Goal: Task Accomplishment & Management: Use online tool/utility

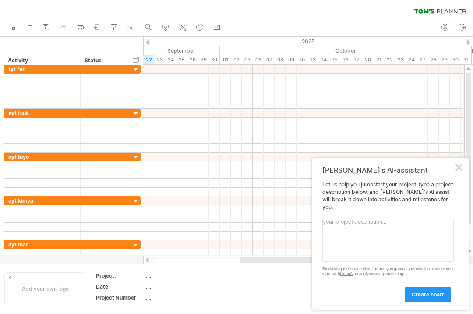
scroll to position [173, 0]
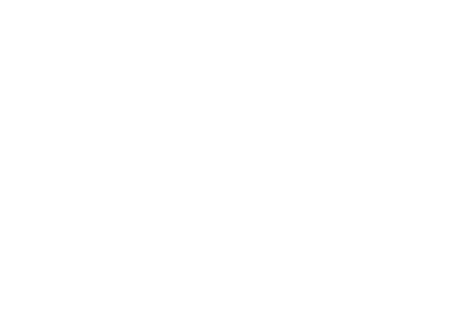
type textarea "Im restudy make me a plan with restudying tyt fen"
click at [434, 123] on span "create chart" at bounding box center [428, 121] width 32 height 7
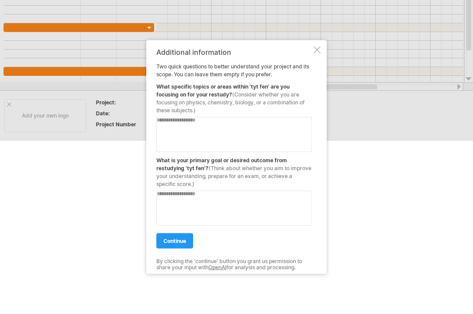
click at [298, 126] on textarea at bounding box center [234, 134] width 156 height 35
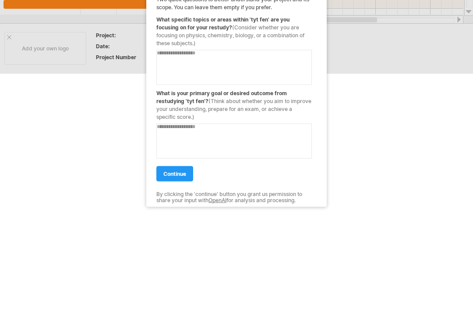
type textarea "*"
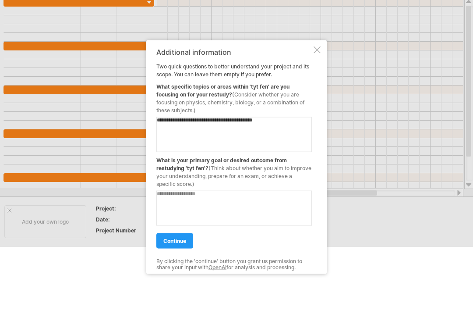
type textarea "**********"
click at [171, 203] on textarea at bounding box center [234, 208] width 156 height 35
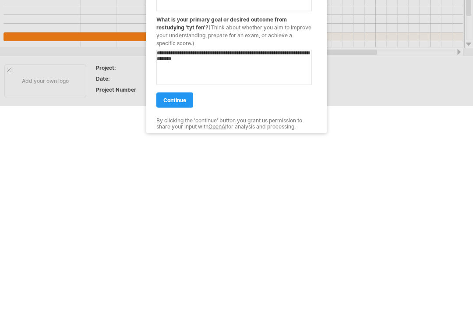
type textarea "**********"
click at [169, 233] on link "continue" at bounding box center [174, 240] width 37 height 15
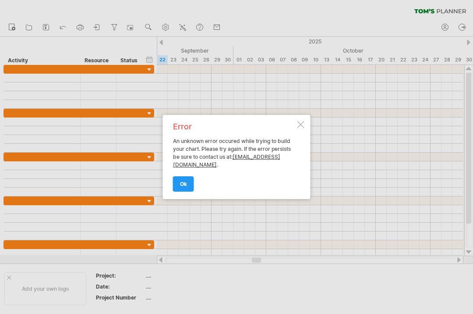
click at [185, 185] on span "ok" at bounding box center [183, 184] width 7 height 7
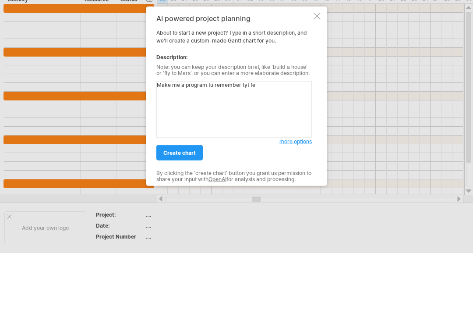
type textarea "Make me a program tu remember tyt fen"
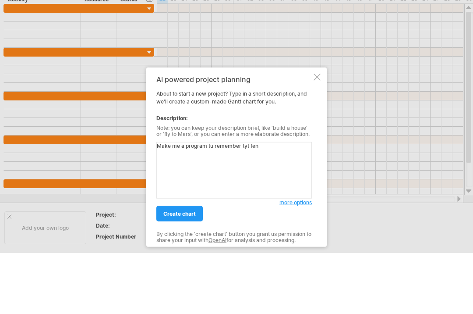
click at [185, 217] on span "create chart" at bounding box center [180, 213] width 32 height 7
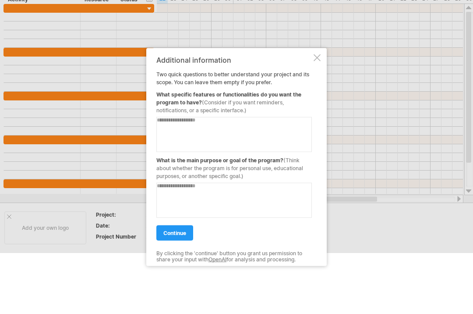
click at [178, 138] on textarea at bounding box center [234, 134] width 156 height 35
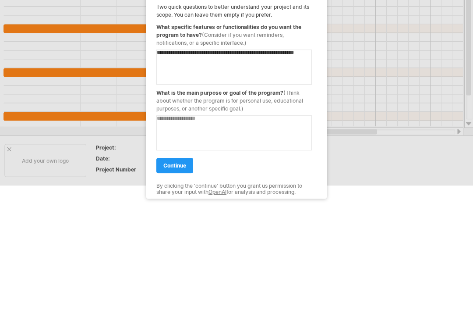
type textarea "**********"
click at [173, 183] on textarea at bounding box center [234, 200] width 156 height 35
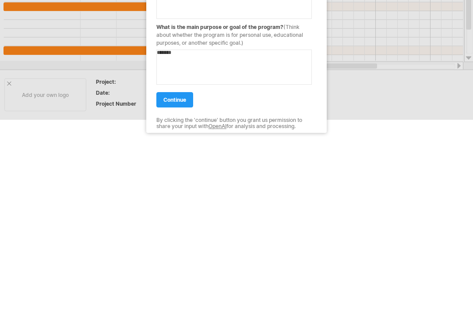
type textarea "********"
click at [167, 230] on span "continue" at bounding box center [175, 233] width 23 height 7
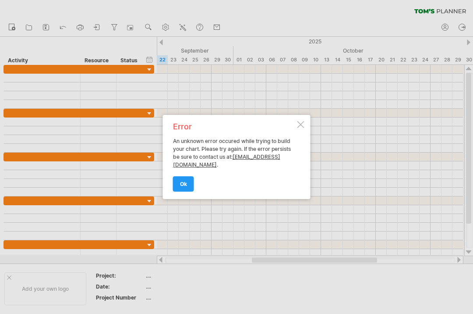
click at [299, 128] on div at bounding box center [301, 124] width 7 height 7
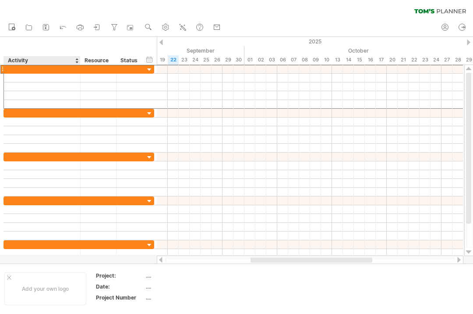
click at [17, 71] on input "text" at bounding box center [42, 69] width 68 height 8
type input "*****"
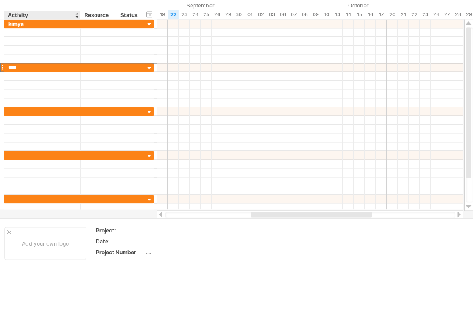
type input "*****"
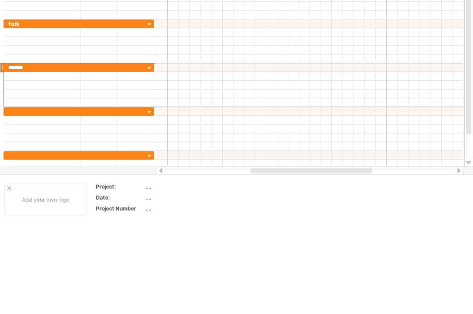
type input "********"
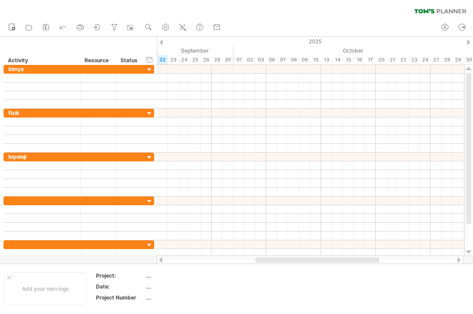
click at [163, 76] on div at bounding box center [310, 78] width 306 height 9
click at [167, 79] on div at bounding box center [310, 78] width 306 height 9
click at [164, 78] on div at bounding box center [310, 78] width 306 height 9
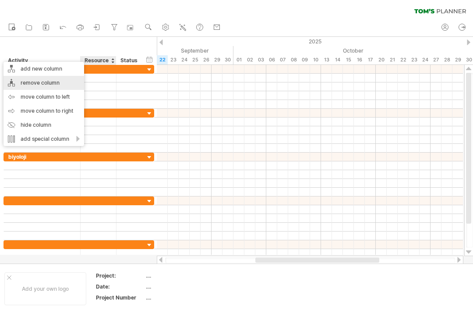
click at [17, 82] on div "remove column" at bounding box center [44, 83] width 81 height 14
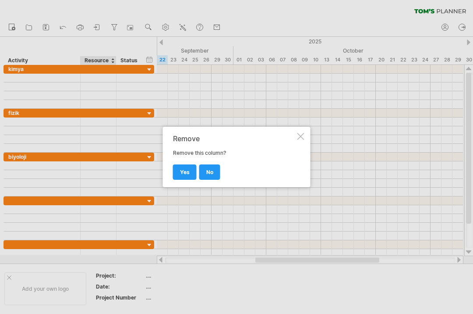
click at [183, 174] on span "yes" at bounding box center [185, 172] width 10 height 7
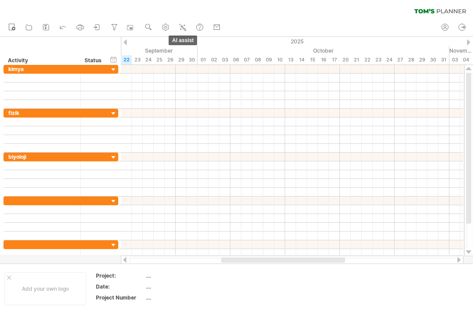
click at [182, 30] on icon at bounding box center [182, 27] width 9 height 9
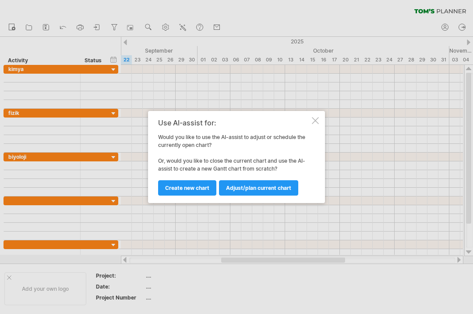
click at [310, 121] on div "Use AI-assist for:" at bounding box center [234, 123] width 152 height 8
click at [314, 120] on div at bounding box center [315, 120] width 7 height 7
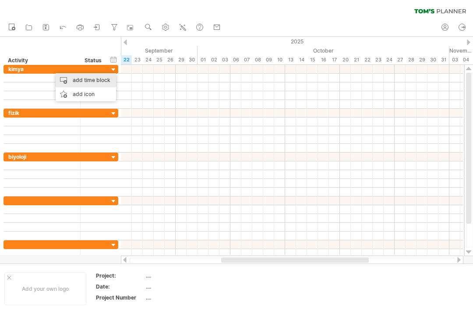
click at [67, 78] on div "add time block" at bounding box center [86, 80] width 60 height 14
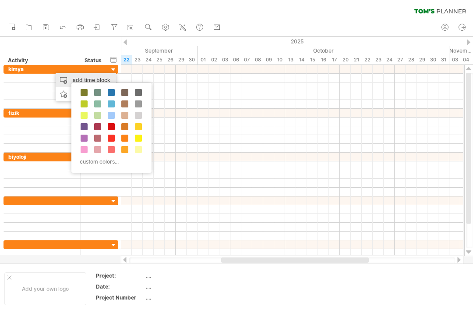
click at [109, 93] on span at bounding box center [111, 92] width 7 height 7
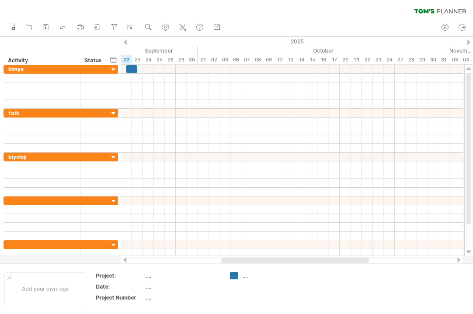
click at [128, 73] on div at bounding box center [131, 69] width 11 height 8
click at [133, 81] on span at bounding box center [132, 78] width 4 height 8
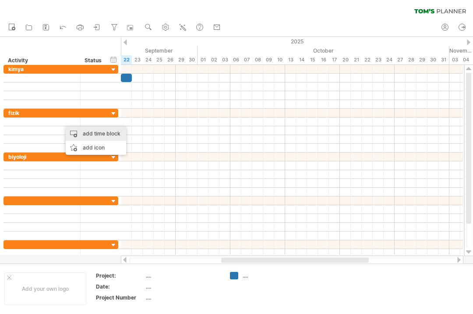
click at [89, 138] on div "add time block" at bounding box center [96, 134] width 60 height 14
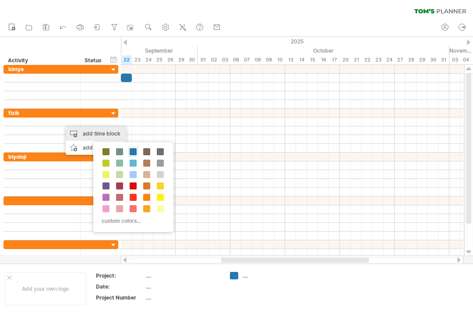
click at [136, 151] on span at bounding box center [133, 151] width 7 height 7
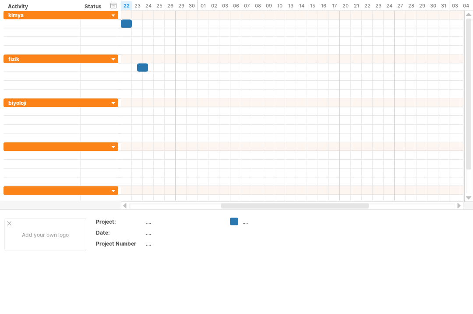
click at [144, 117] on div at bounding box center [142, 121] width 11 height 8
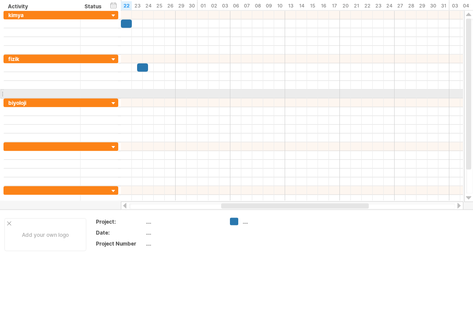
scroll to position [54, 0]
click at [449, 98] on div at bounding box center [292, 93] width 342 height 9
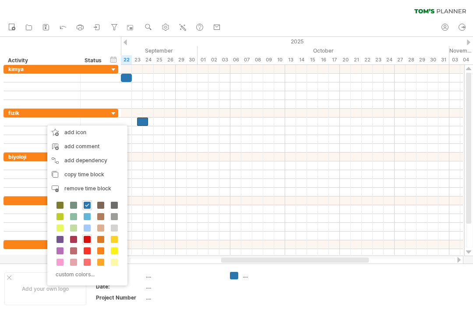
click at [87, 237] on span at bounding box center [87, 239] width 7 height 7
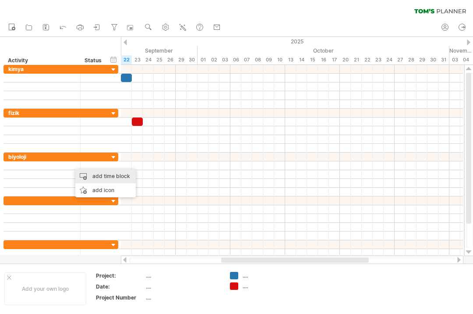
click at [102, 180] on div "add time block" at bounding box center [105, 176] width 60 height 14
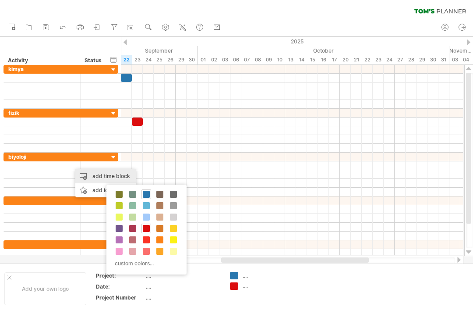
click at [173, 194] on span at bounding box center [173, 194] width 7 height 7
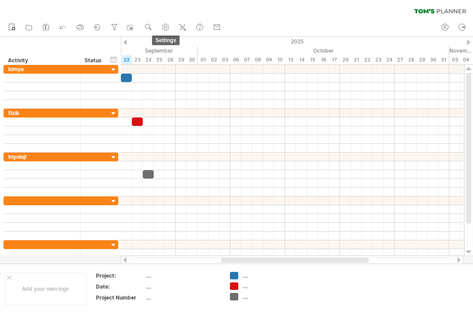
click at [167, 27] on use at bounding box center [165, 27] width 9 height 9
select select "*"
select select "**"
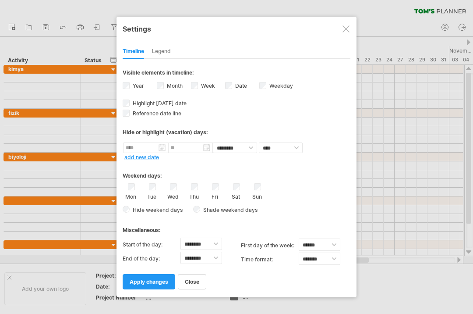
click at [158, 56] on div "Legend" at bounding box center [161, 52] width 19 height 14
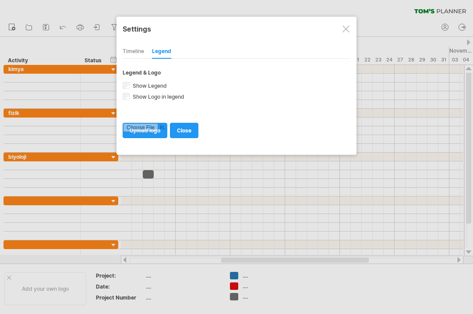
click at [136, 55] on div "Timeline" at bounding box center [133, 52] width 21 height 14
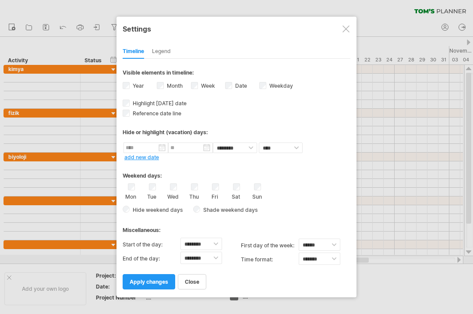
click at [345, 26] on div at bounding box center [346, 28] width 7 height 7
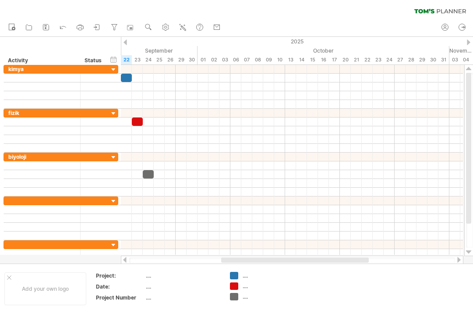
click at [132, 80] on span at bounding box center [132, 78] width 4 height 8
click at [127, 76] on div at bounding box center [126, 78] width 11 height 8
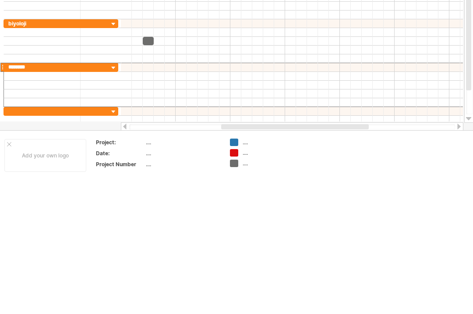
type input "*********"
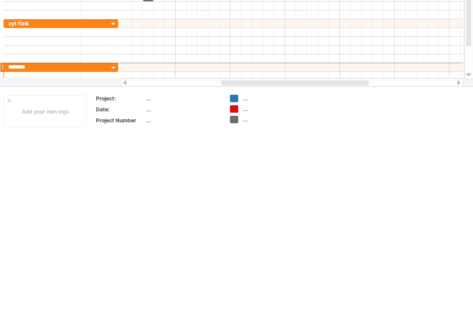
type input "*********"
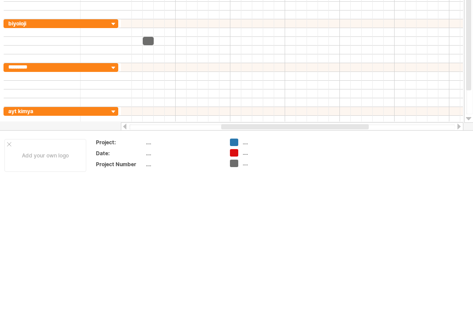
click at [34, 196] on input "*********" at bounding box center [42, 200] width 68 height 8
type input "********"
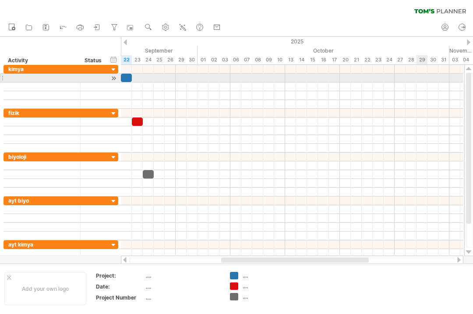
click at [424, 77] on div at bounding box center [292, 78] width 342 height 9
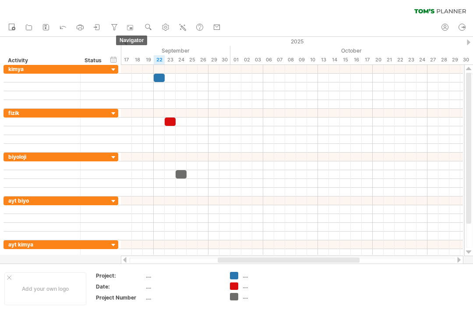
click at [134, 28] on div at bounding box center [131, 27] width 9 height 9
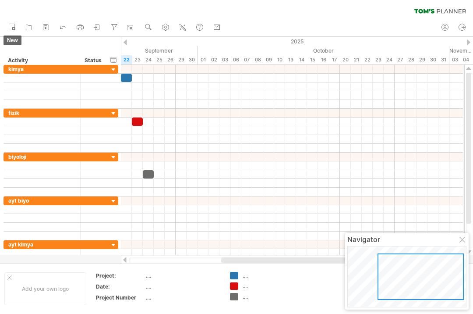
click at [7, 25] on link "new" at bounding box center [12, 27] width 13 height 11
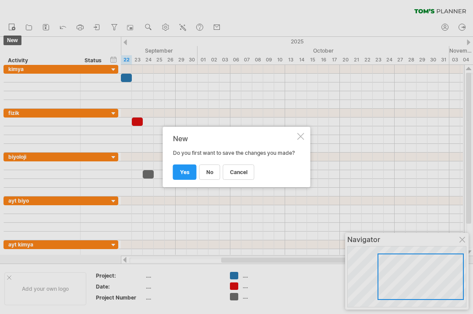
click at [241, 174] on span "cancel" at bounding box center [239, 172] width 18 height 7
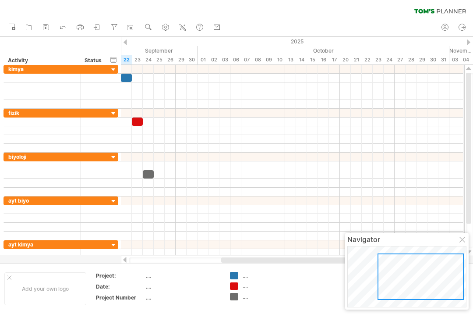
click at [275, 151] on div at bounding box center [292, 148] width 342 height 9
click at [160, 201] on div at bounding box center [292, 200] width 342 height 9
click at [164, 198] on div at bounding box center [292, 200] width 342 height 9
click at [161, 202] on div at bounding box center [292, 200] width 342 height 9
click at [143, 206] on div at bounding box center [292, 209] width 342 height 9
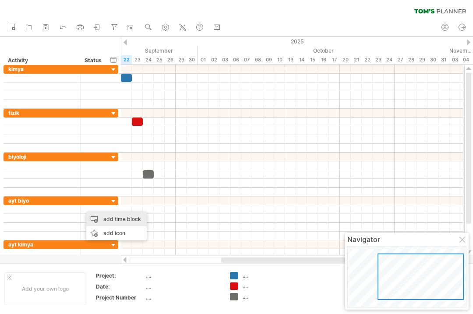
click at [125, 215] on div "add time block" at bounding box center [116, 219] width 60 height 14
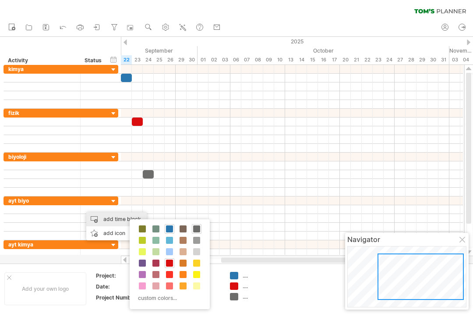
click at [143, 239] on span at bounding box center [142, 240] width 7 height 7
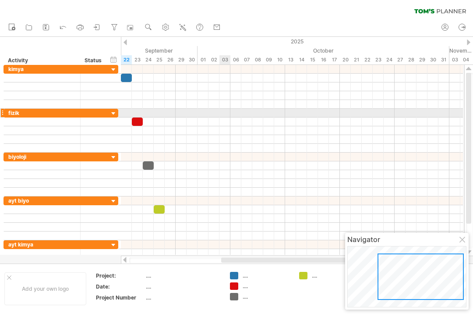
click at [230, 113] on div at bounding box center [292, 113] width 342 height 9
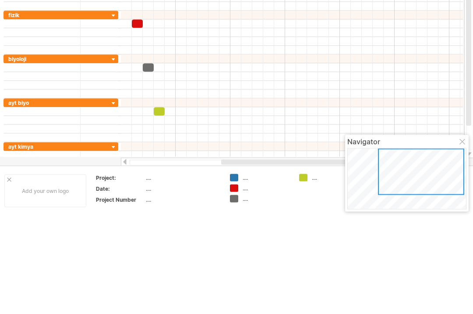
click at [0, 0] on div at bounding box center [0, 0] width 0 height 0
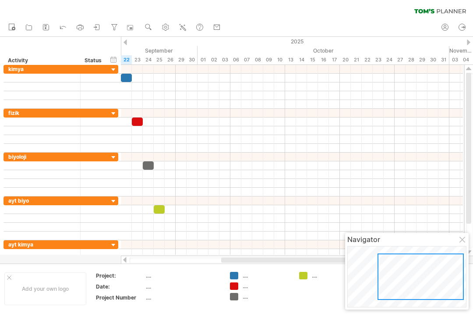
click at [156, 211] on div at bounding box center [159, 209] width 11 height 8
click at [152, 174] on div "add time block" at bounding box center [139, 175] width 60 height 14
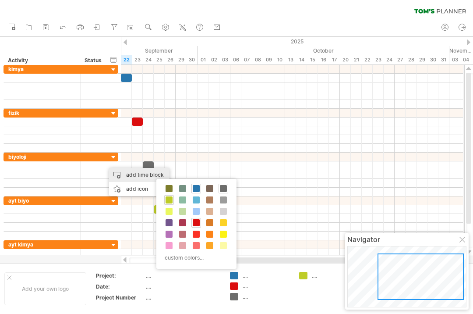
click at [224, 188] on span at bounding box center [223, 188] width 7 height 7
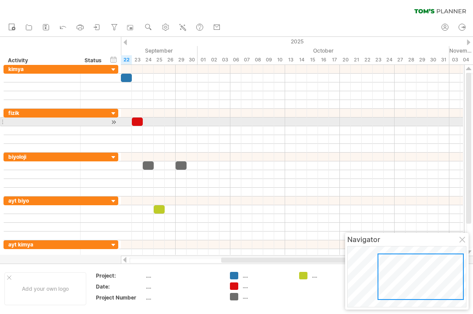
click at [185, 123] on div at bounding box center [292, 121] width 342 height 9
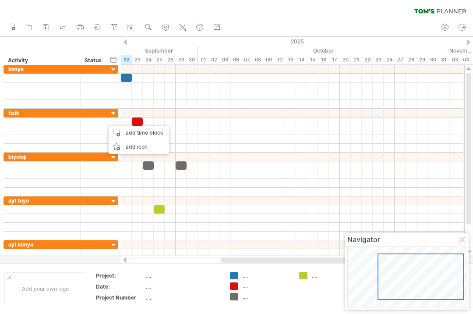
click at [140, 138] on div "add time block" at bounding box center [139, 133] width 60 height 14
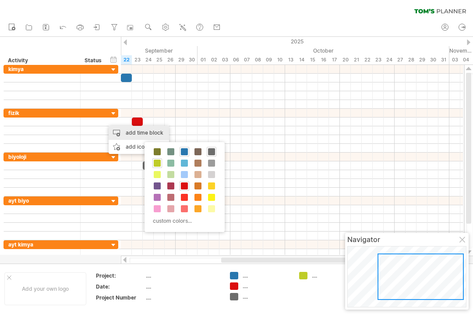
click at [184, 189] on div at bounding box center [185, 186] width 10 height 10
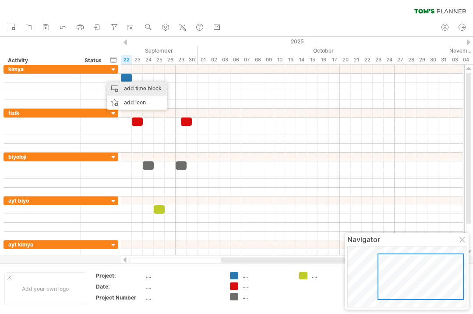
click at [142, 87] on div "add time block" at bounding box center [137, 89] width 60 height 14
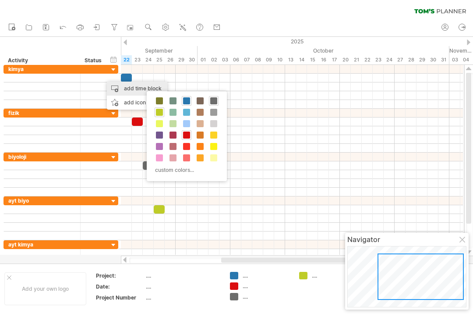
click at [188, 99] on span at bounding box center [186, 100] width 7 height 7
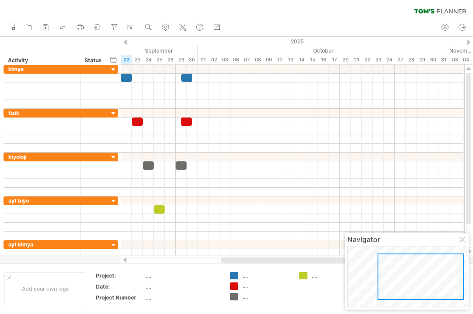
click at [185, 79] on div at bounding box center [186, 78] width 11 height 8
click at [217, 78] on div at bounding box center [292, 78] width 342 height 9
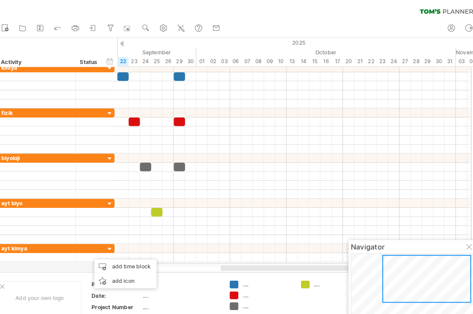
click at [139, 255] on div "add time block" at bounding box center [129, 259] width 60 height 14
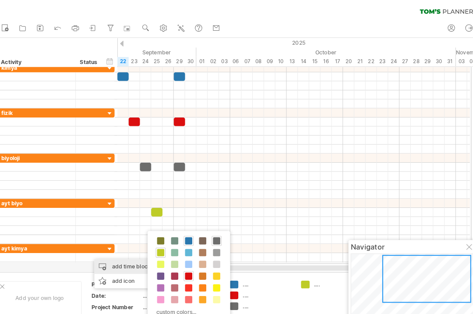
click at [160, 278] on span at bounding box center [163, 279] width 7 height 7
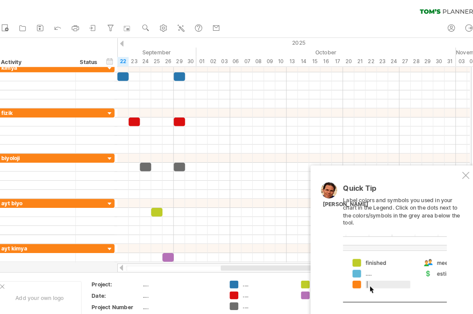
click at [456, 169] on div at bounding box center [459, 170] width 7 height 7
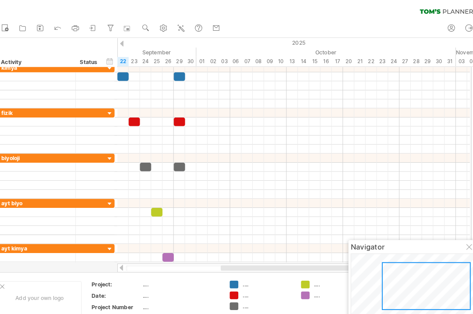
click at [460, 239] on div at bounding box center [463, 240] width 7 height 7
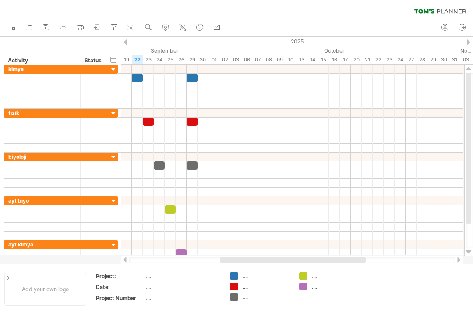
click at [43, 29] on icon at bounding box center [46, 28] width 6 height 6
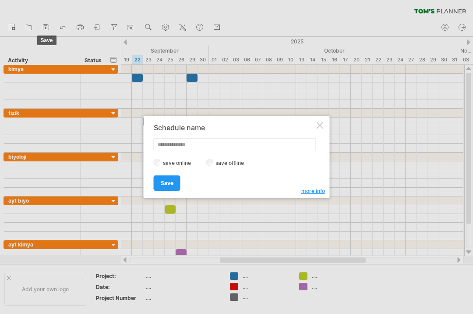
click at [163, 150] on input "text" at bounding box center [235, 144] width 162 height 13
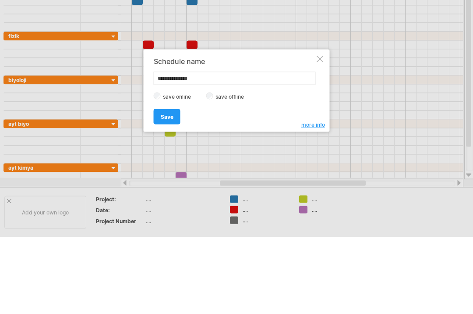
type input "**********"
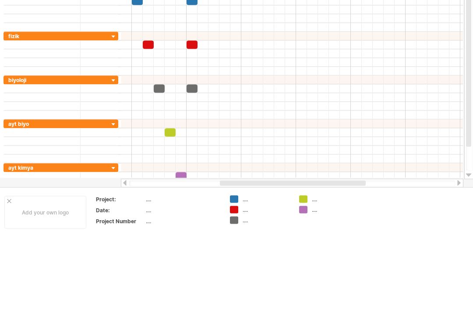
scroll to position [77, 0]
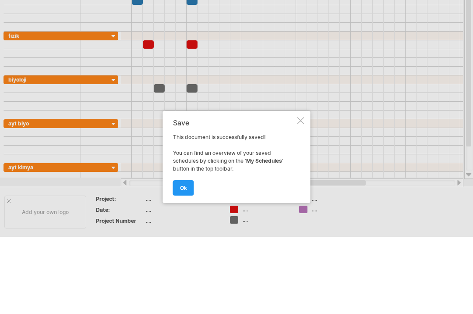
click at [184, 185] on span "ok" at bounding box center [183, 188] width 7 height 7
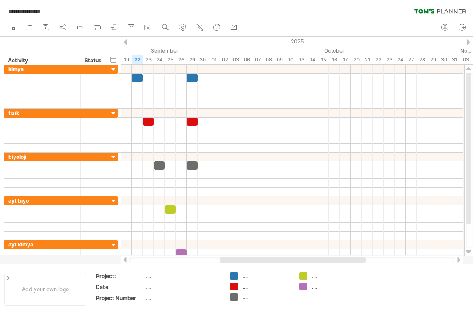
click at [450, 26] on link "my account" at bounding box center [446, 27] width 13 height 11
type input "**********"
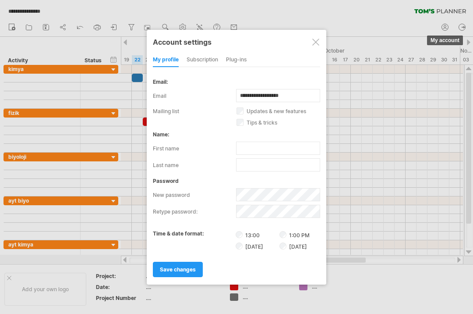
click at [318, 42] on div at bounding box center [316, 42] width 7 height 7
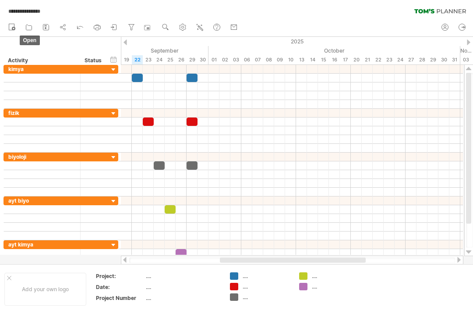
click at [31, 29] on icon at bounding box center [29, 27] width 9 height 9
type input "**********"
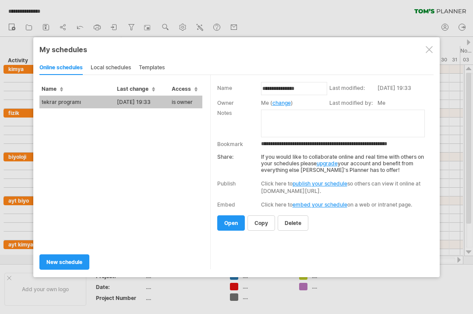
click at [258, 225] on span "copy" at bounding box center [262, 223] width 14 height 7
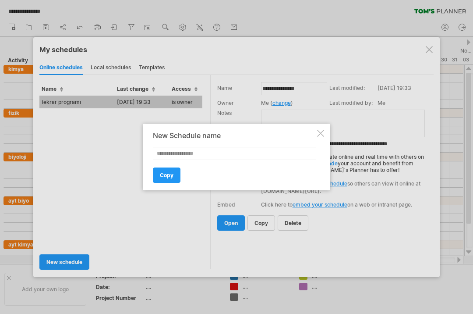
click at [319, 131] on div at bounding box center [320, 133] width 7 height 7
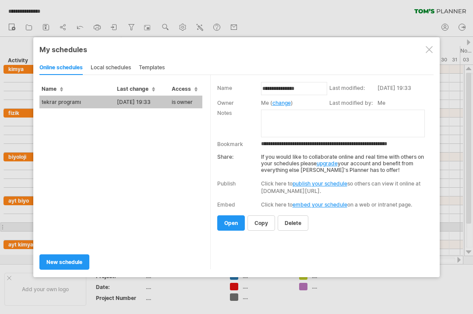
click at [227, 224] on span "open" at bounding box center [231, 223] width 14 height 7
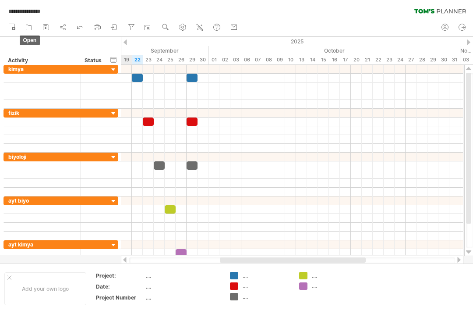
click at [29, 28] on icon at bounding box center [29, 27] width 9 height 9
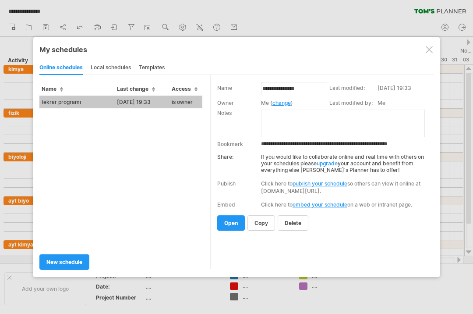
click at [338, 182] on link "publish your schedule" at bounding box center [320, 183] width 55 height 7
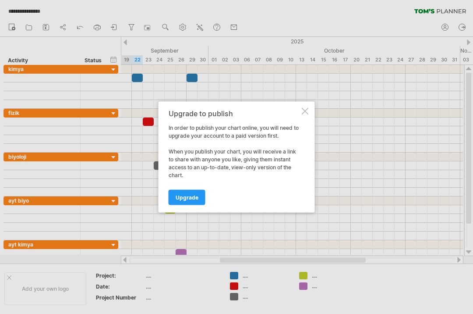
click at [188, 202] on link "Upgrade" at bounding box center [187, 197] width 37 height 15
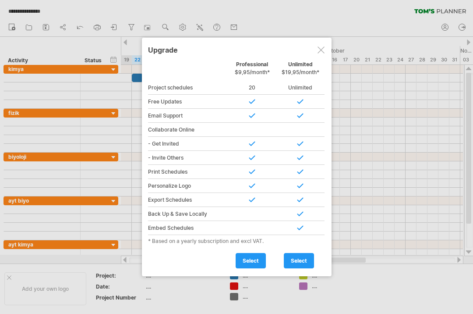
click at [324, 50] on div at bounding box center [321, 49] width 7 height 7
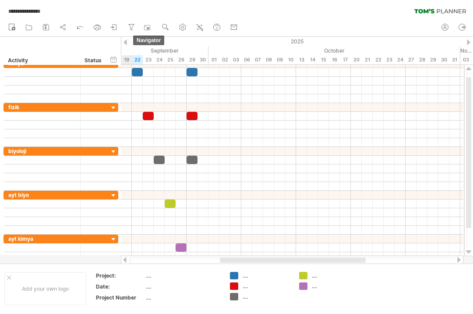
click at [148, 26] on rect at bounding box center [147, 27] width 9 height 9
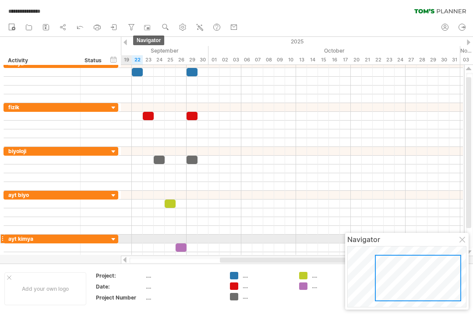
click at [466, 242] on div at bounding box center [463, 240] width 7 height 7
